Goal: Check status: Check status

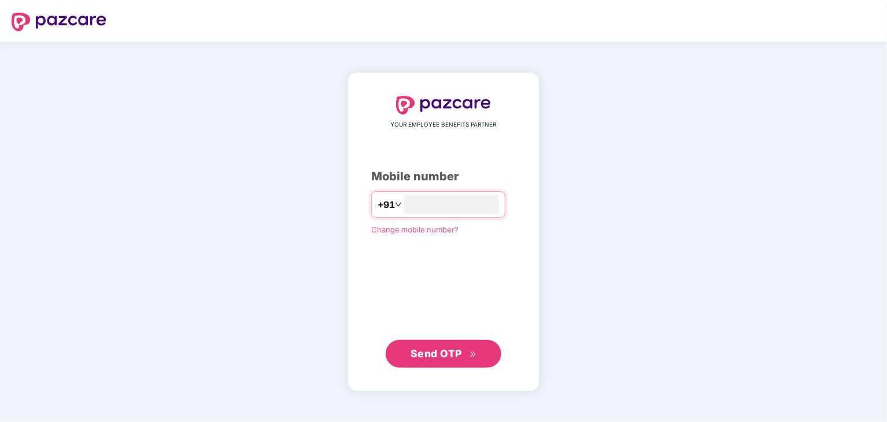
click at [427, 359] on span "Send OTP" at bounding box center [436, 354] width 51 height 12
click at [430, 352] on span "Send OTP" at bounding box center [436, 354] width 51 height 12
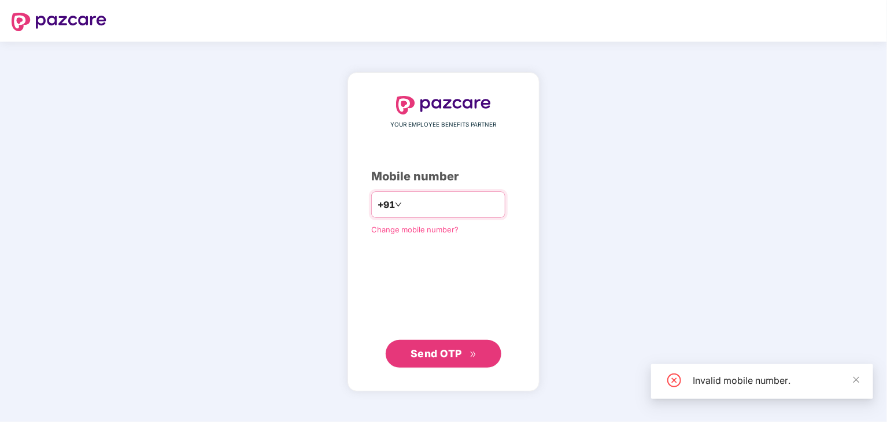
click at [480, 206] on input "**********" at bounding box center [451, 205] width 95 height 19
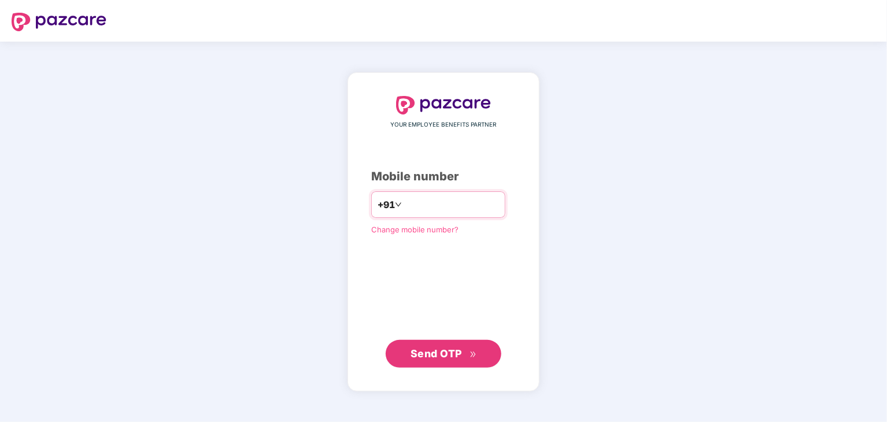
type input "**********"
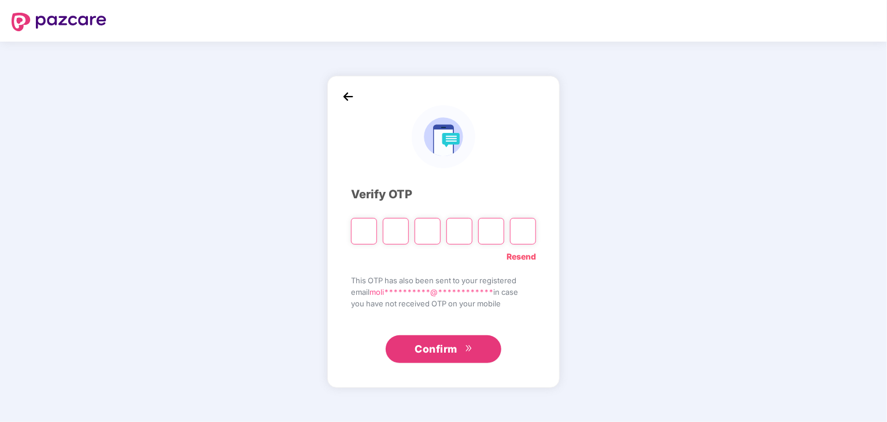
type input "*"
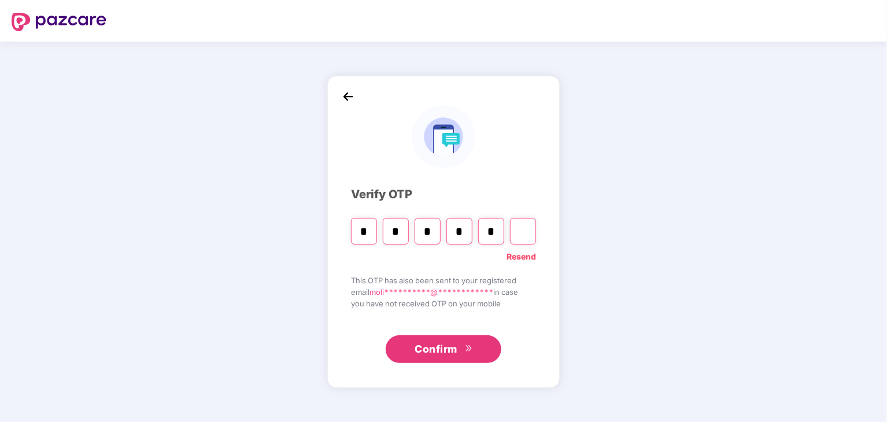
type input "*"
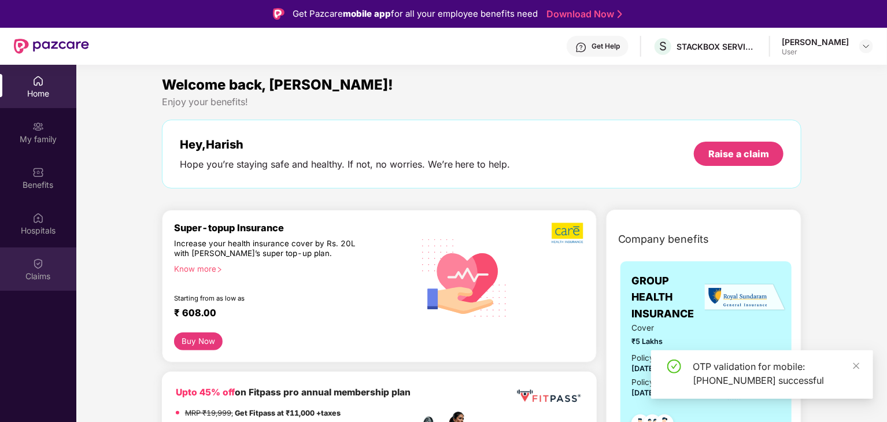
click at [53, 264] on div "Claims" at bounding box center [38, 269] width 76 height 43
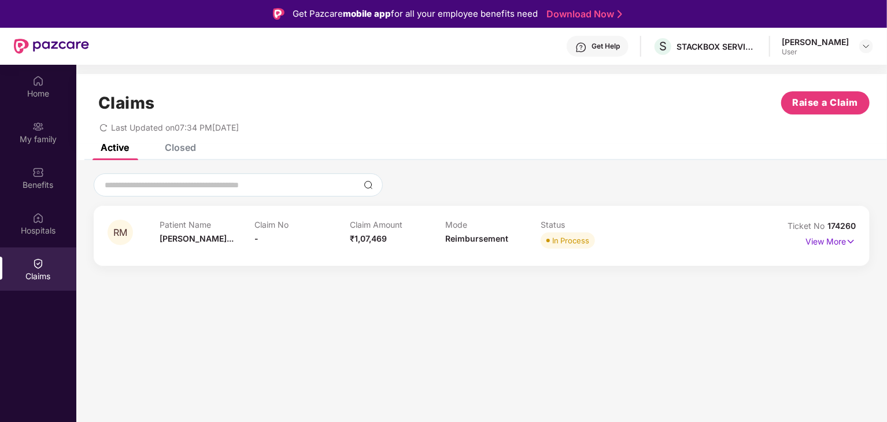
click at [579, 250] on div "Status In Process" at bounding box center [588, 236] width 95 height 32
click at [856, 246] on img at bounding box center [851, 241] width 10 height 13
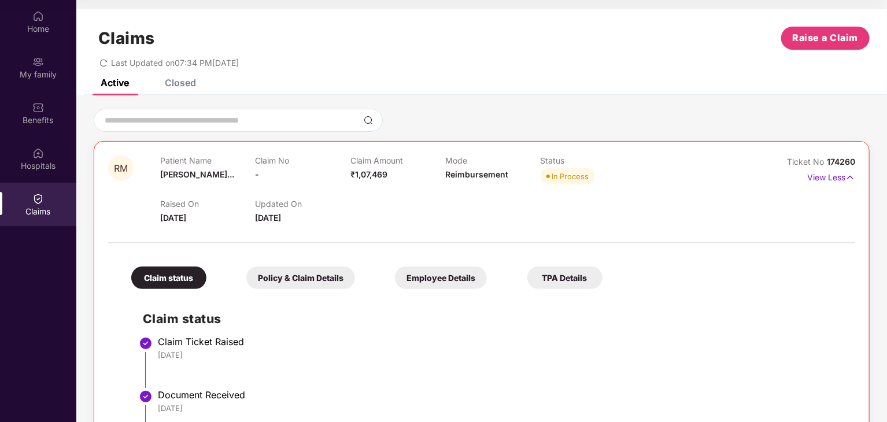
click at [496, 232] on div at bounding box center [481, 237] width 747 height 24
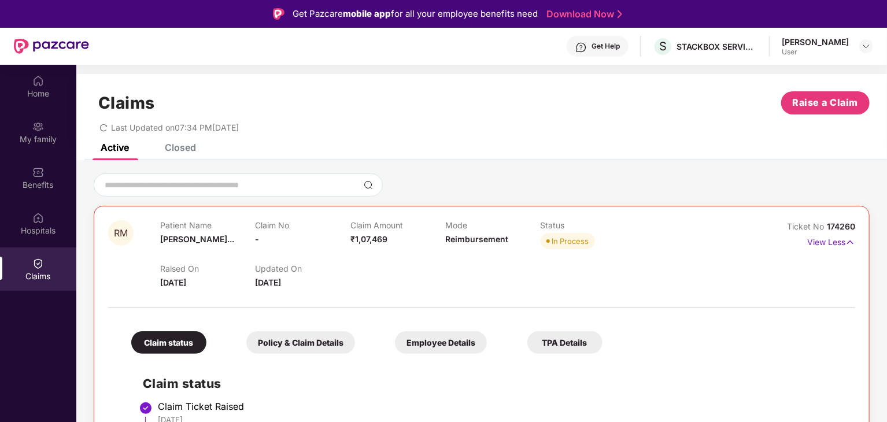
click at [185, 153] on div "Closed" at bounding box center [180, 148] width 31 height 12
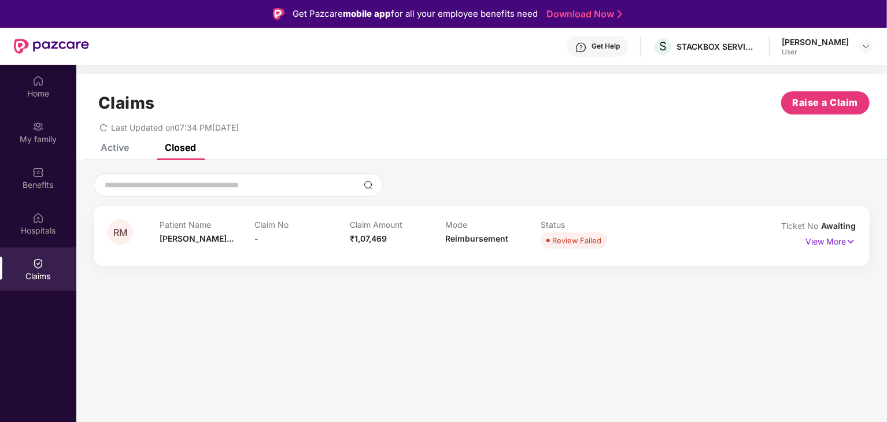
click at [124, 146] on div "Active" at bounding box center [115, 148] width 28 height 12
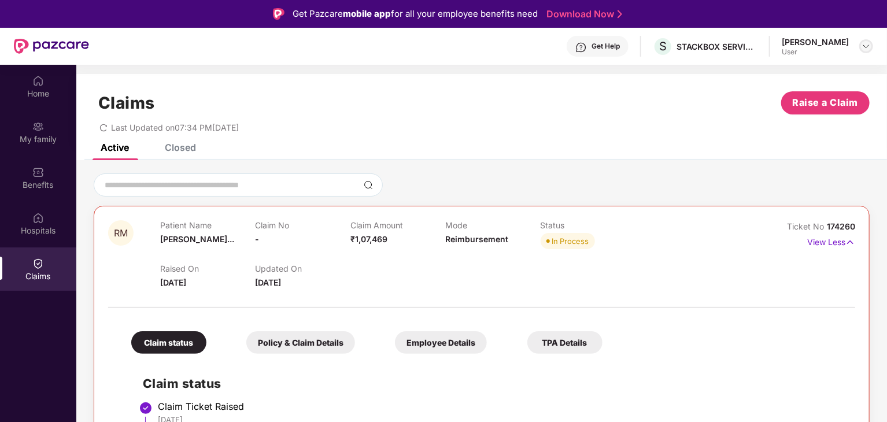
click at [864, 45] on img at bounding box center [866, 46] width 9 height 9
click at [622, 135] on div "Claims Raise a Claim Last Updated on 07:34 PM[DATE]" at bounding box center [481, 109] width 811 height 70
